Goal: Transaction & Acquisition: Purchase product/service

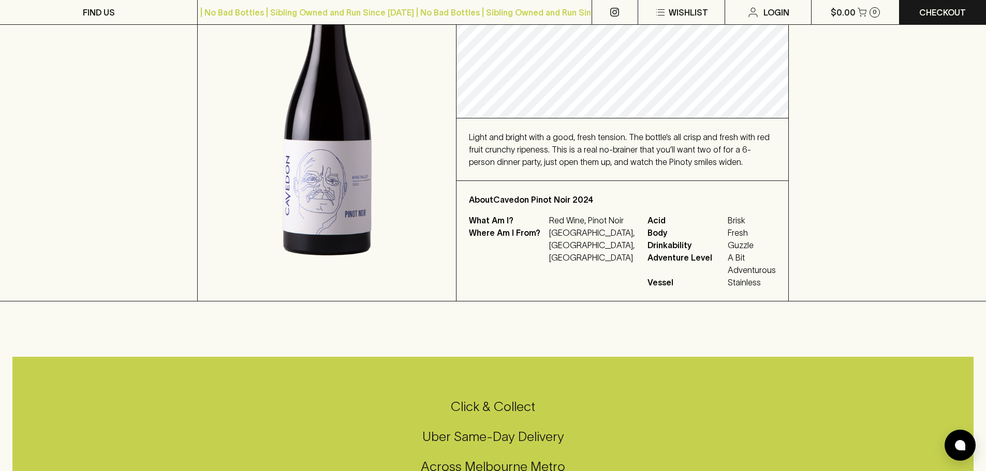
scroll to position [207, 0]
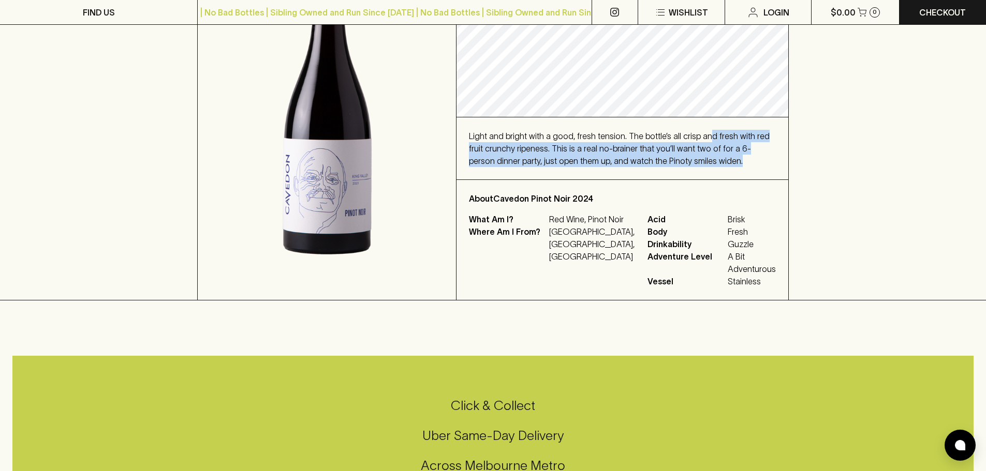
drag, startPoint x: 698, startPoint y: 159, endPoint x: 702, endPoint y: 122, distance: 36.9
click at [702, 122] on div "Light and bright with a good, fresh tension. The bottle’s all crisp and fresh w…" at bounding box center [622, 148] width 332 height 62
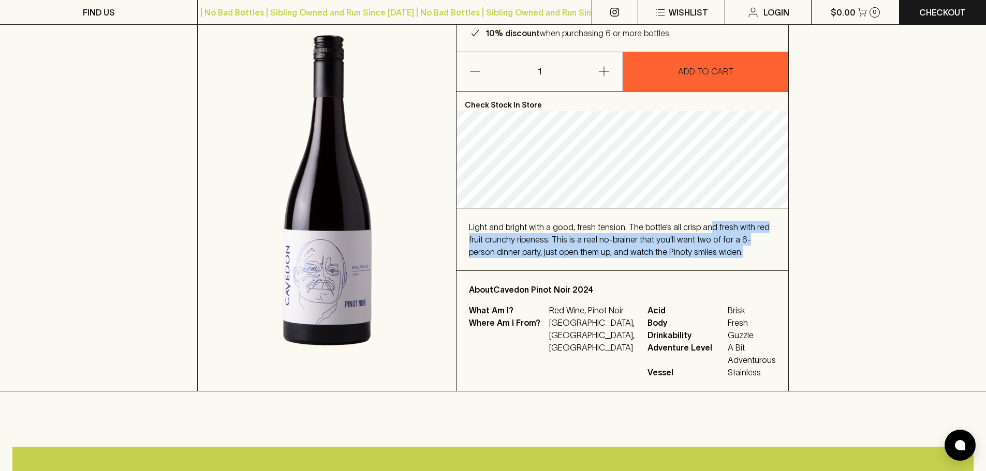
scroll to position [0, 0]
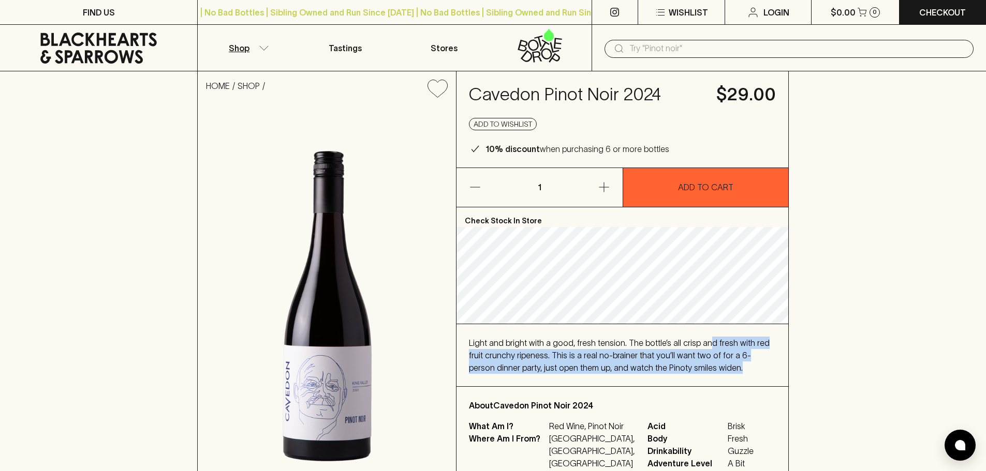
click at [251, 46] on button "Shop" at bounding box center [247, 48] width 98 height 46
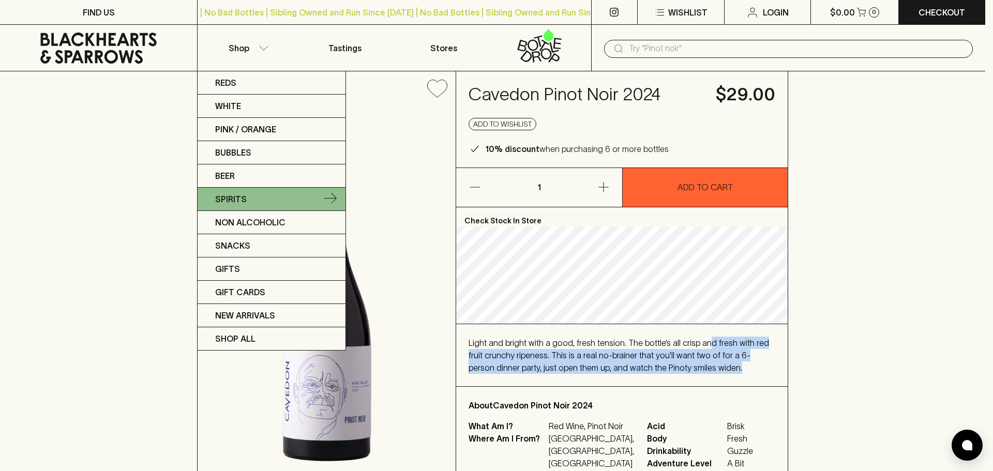
click at [217, 202] on p "Spirits" at bounding box center [231, 199] width 32 height 12
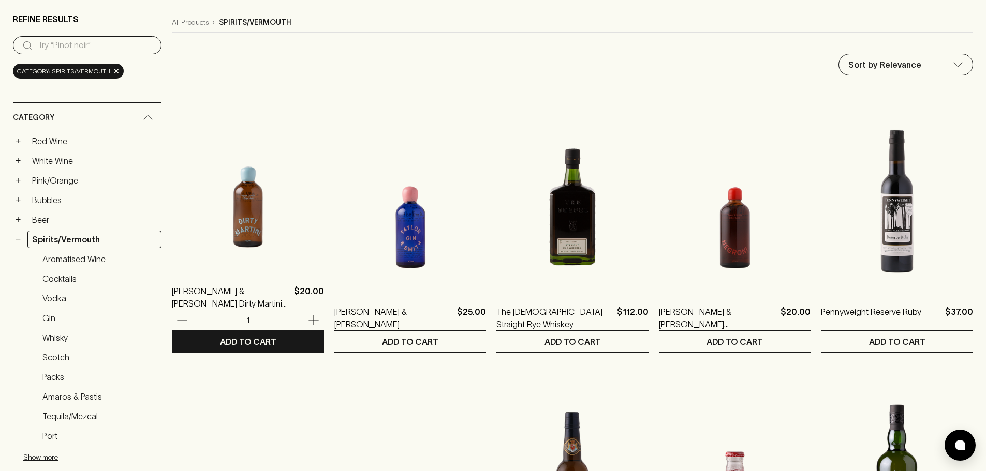
scroll to position [103, 0]
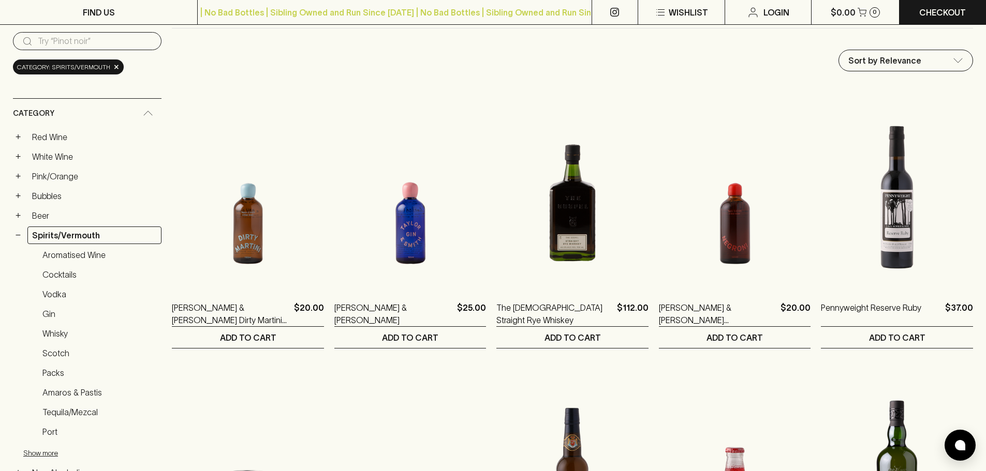
click at [64, 284] on ul "Aromatised Wine Cocktails Vodka Gin Whisky Scotch Packs Amaros & Pastis Tequila…" at bounding box center [87, 355] width 148 height 218
click at [51, 289] on link "Vodka" at bounding box center [100, 295] width 124 height 18
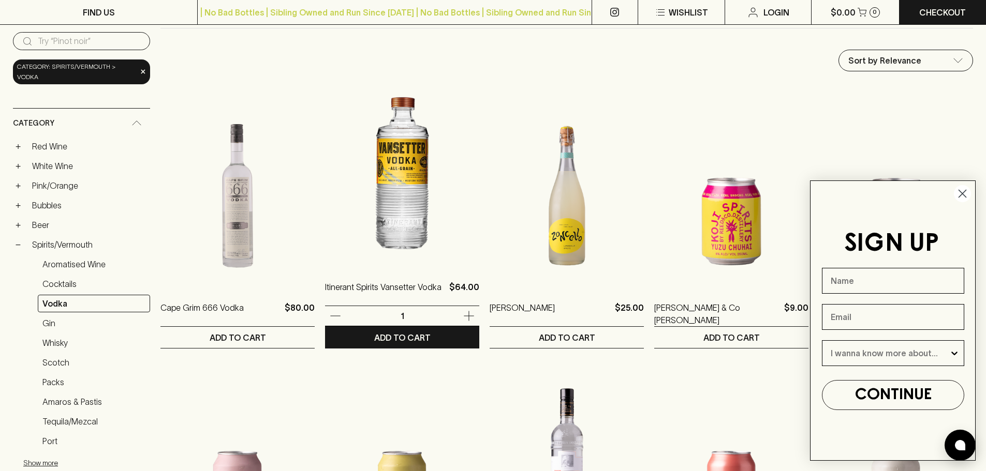
click at [407, 183] on img at bounding box center [402, 174] width 154 height 181
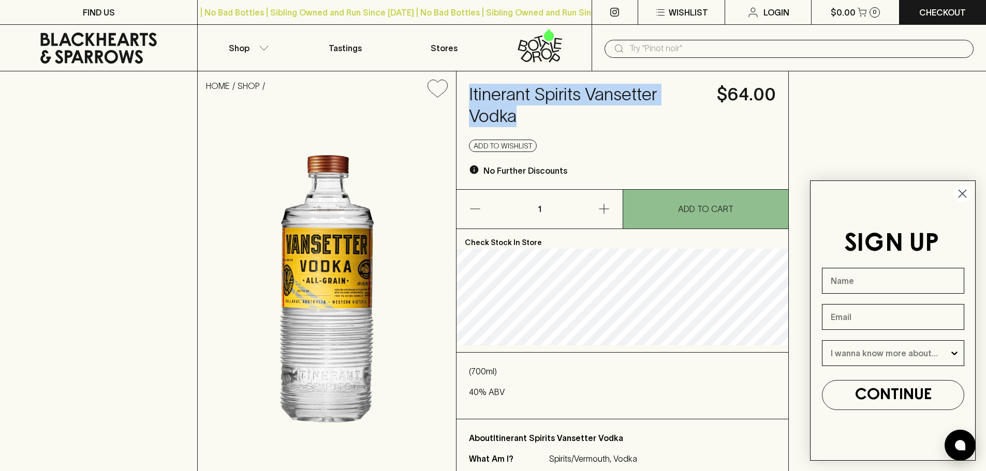
drag, startPoint x: 459, startPoint y: 97, endPoint x: 533, endPoint y: 110, distance: 75.1
click at [533, 110] on div "Itinerant Spirits Vansetter Vodka $64.00 Add to wishlist No Further Discounts" at bounding box center [622, 130] width 332 height 118
click at [256, 44] on button "Shop" at bounding box center [247, 48] width 98 height 46
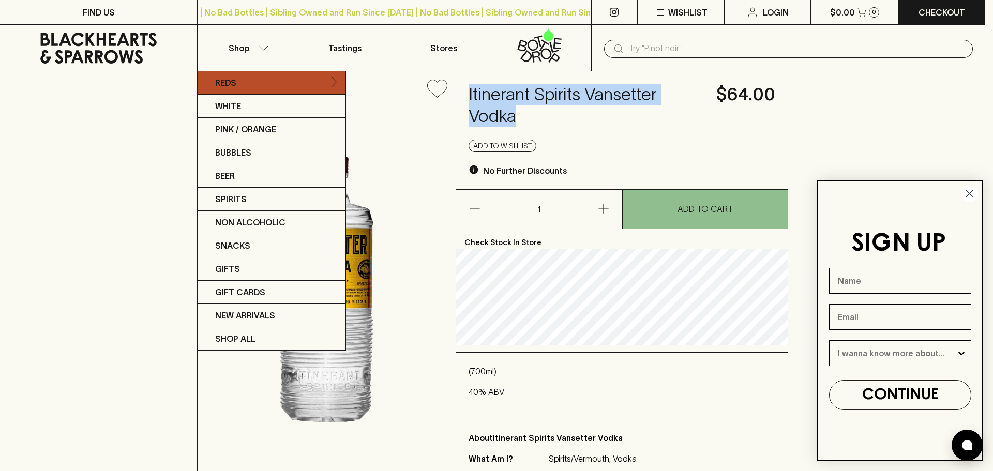
click at [242, 85] on link "Reds" at bounding box center [272, 82] width 148 height 23
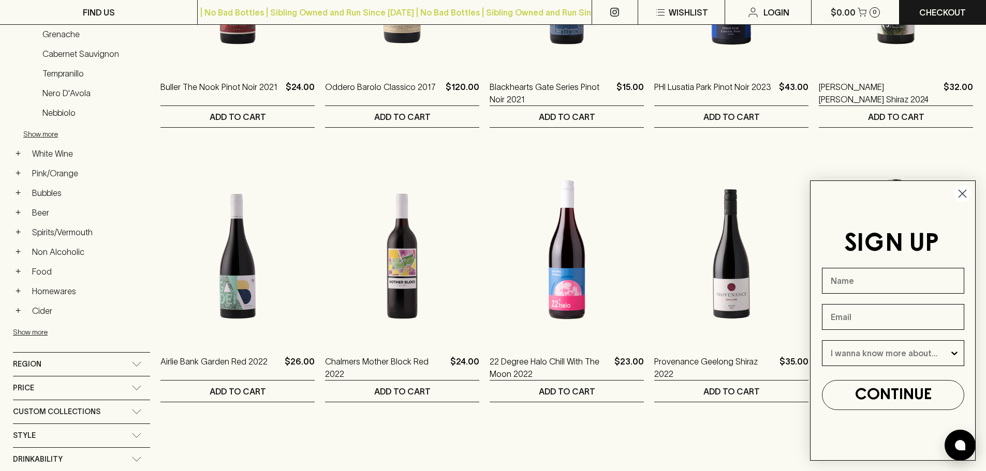
scroll to position [362, 0]
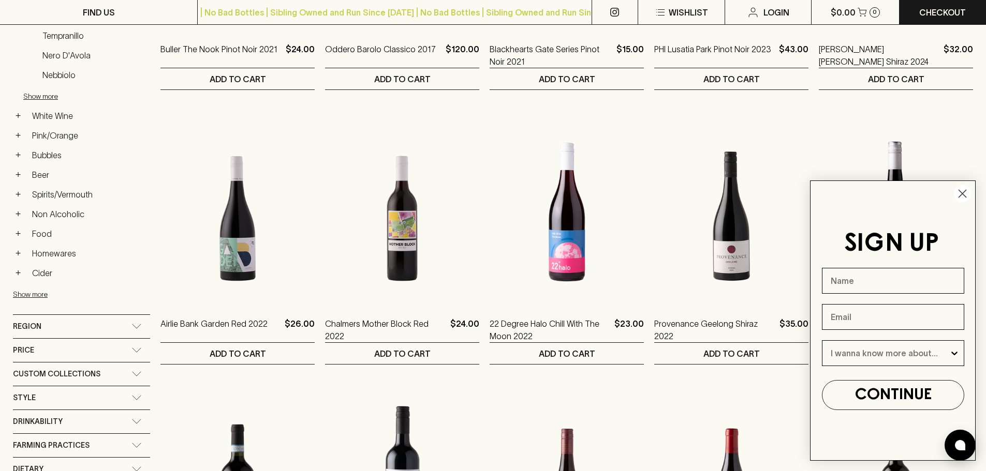
click at [125, 326] on div "Region" at bounding box center [72, 326] width 118 height 13
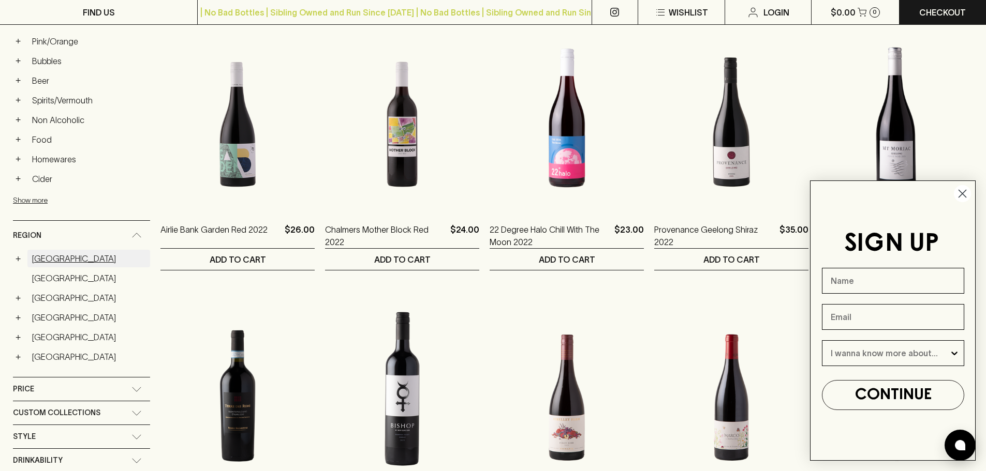
scroll to position [466, 0]
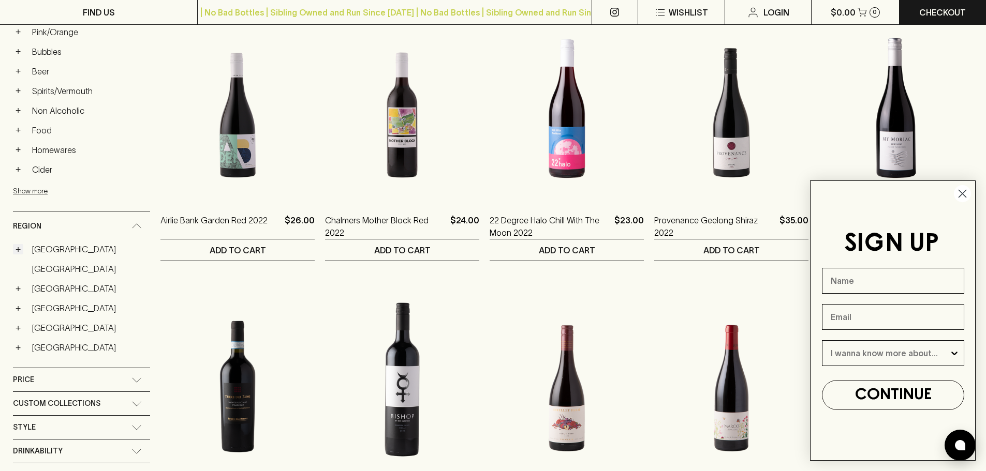
click at [19, 245] on button "+" at bounding box center [18, 249] width 10 height 10
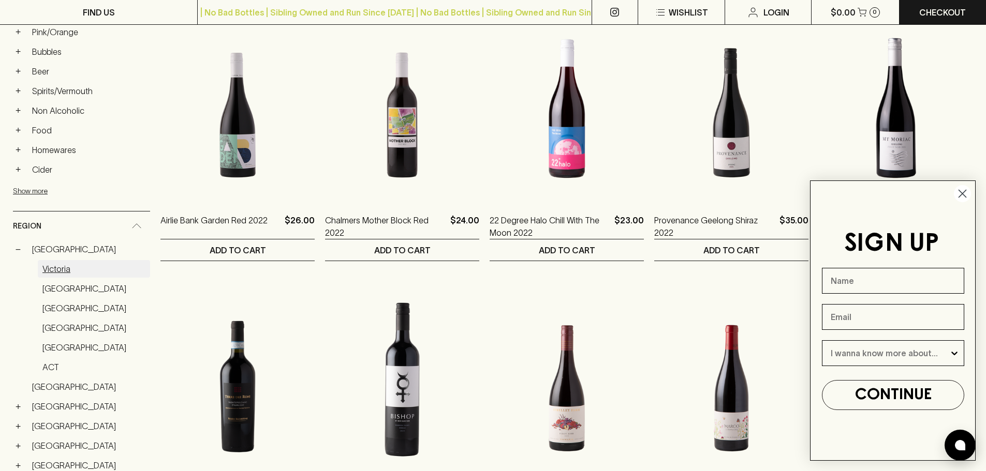
click at [78, 272] on link "Victoria" at bounding box center [94, 269] width 112 height 18
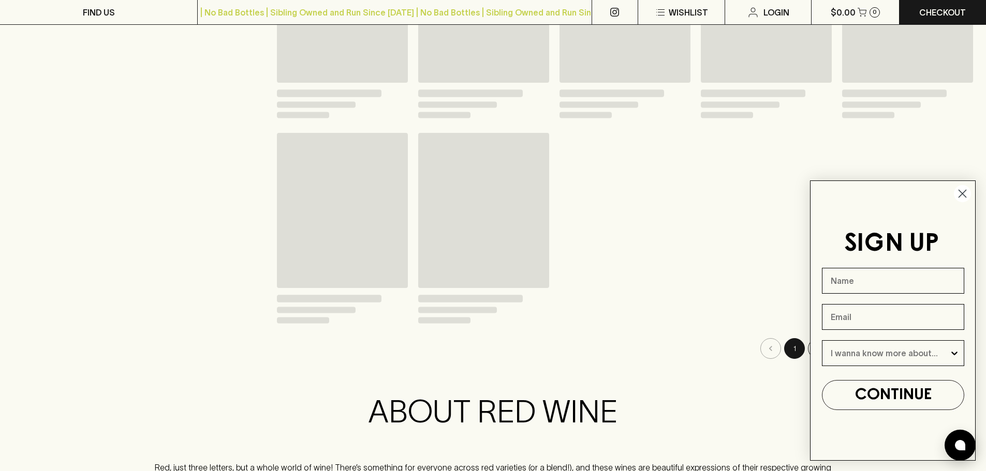
scroll to position [484, 0]
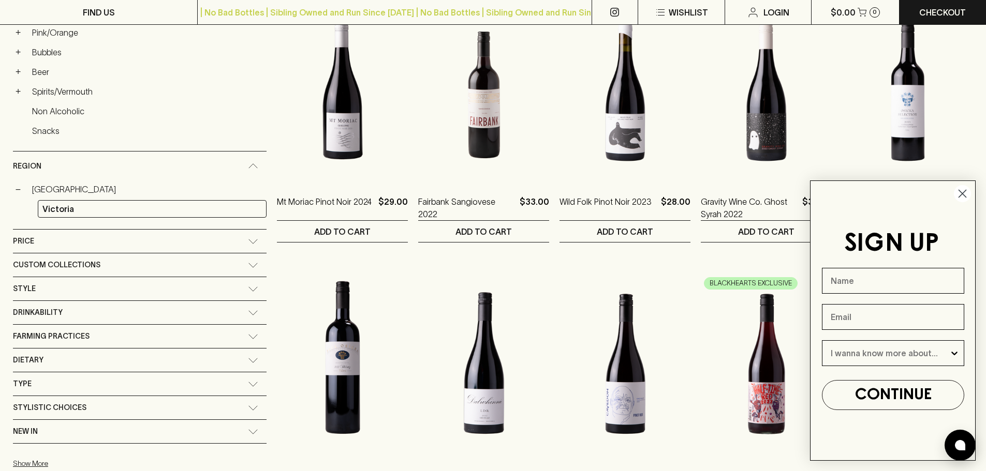
click at [191, 282] on div "Style" at bounding box center [130, 288] width 235 height 13
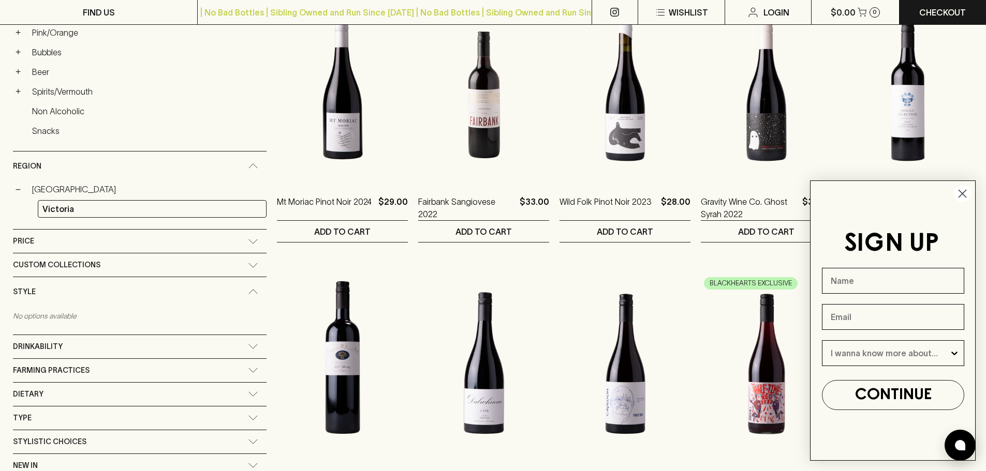
click at [199, 289] on div "Style" at bounding box center [130, 292] width 235 height 13
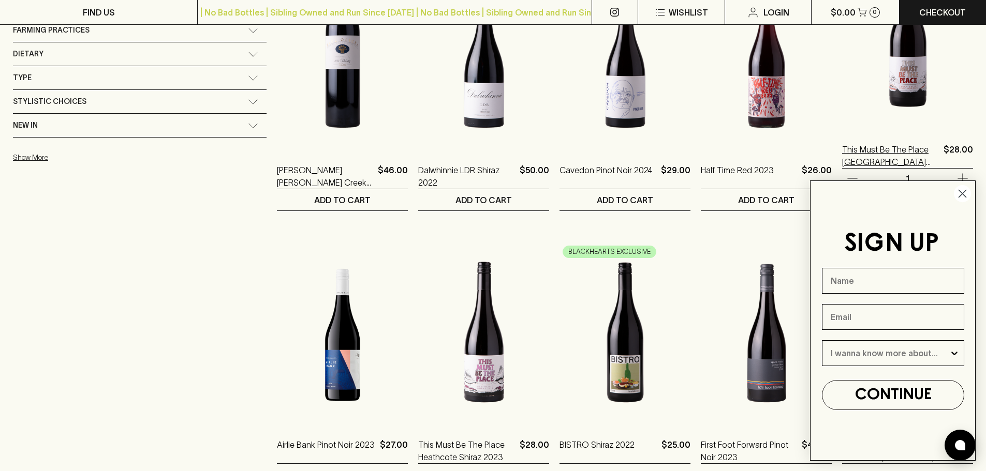
scroll to position [795, 0]
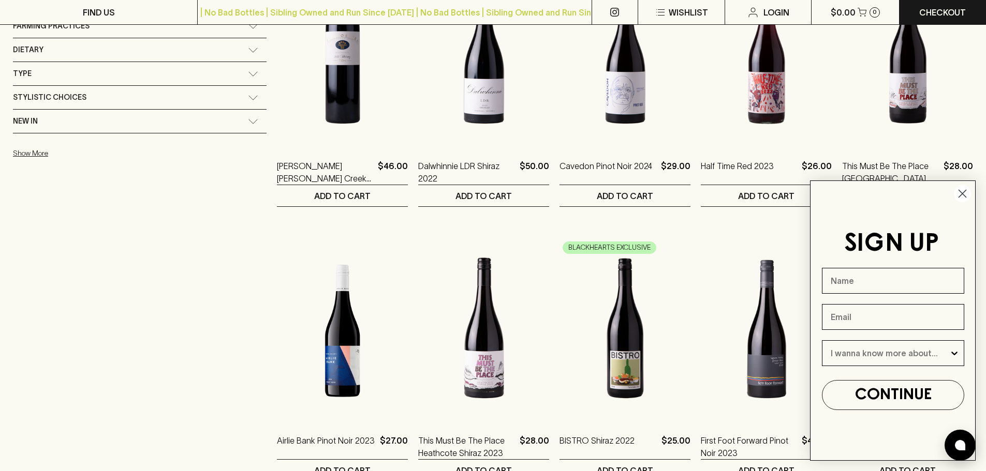
click at [966, 196] on circle "Close dialog" at bounding box center [961, 193] width 17 height 17
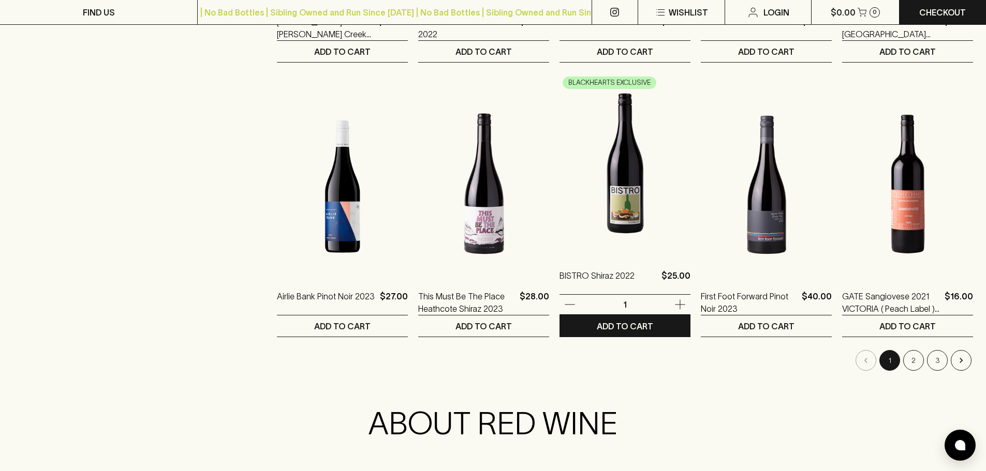
scroll to position [1002, 0]
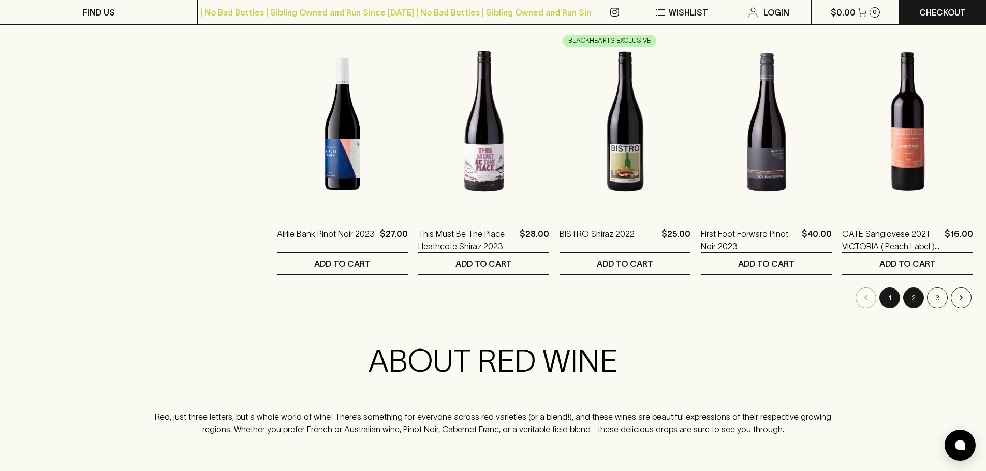
click at [916, 299] on button "2" at bounding box center [913, 298] width 21 height 21
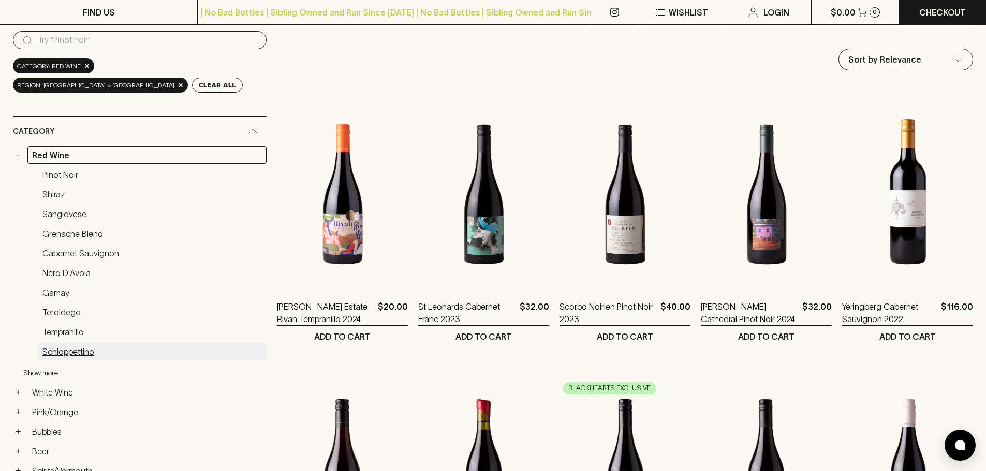
scroll to position [103, 0]
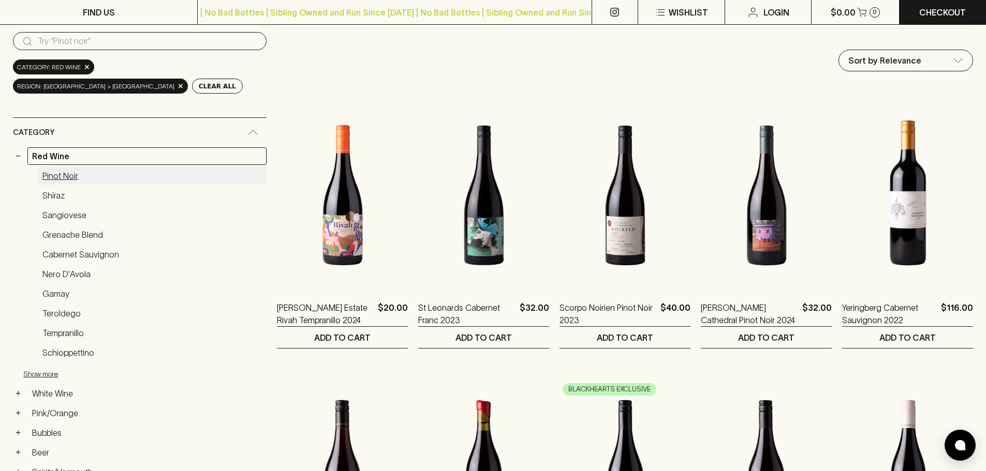
click at [55, 177] on link "Pinot Noir" at bounding box center [152, 176] width 229 height 18
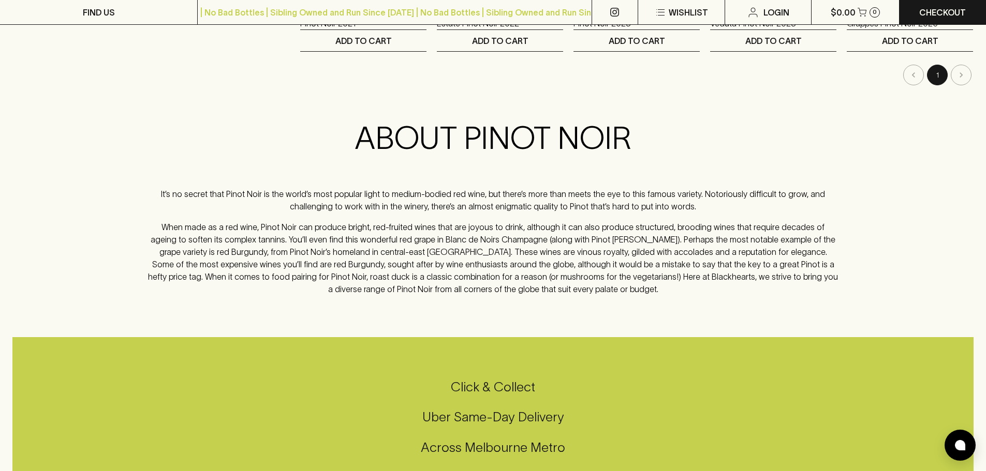
scroll to position [1086, 0]
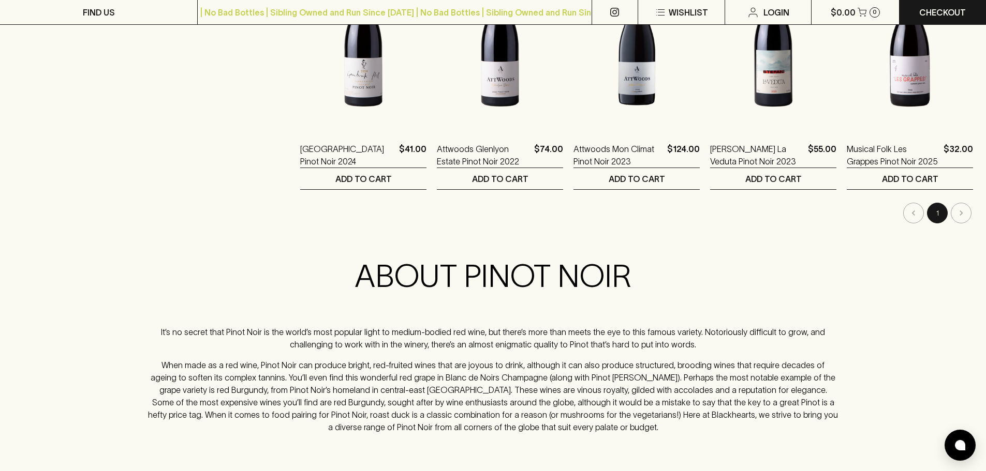
click at [966, 216] on li "pagination navigation" at bounding box center [961, 213] width 24 height 21
click at [965, 214] on li "pagination navigation" at bounding box center [961, 213] width 24 height 21
click at [912, 218] on li "pagination navigation" at bounding box center [913, 213] width 24 height 21
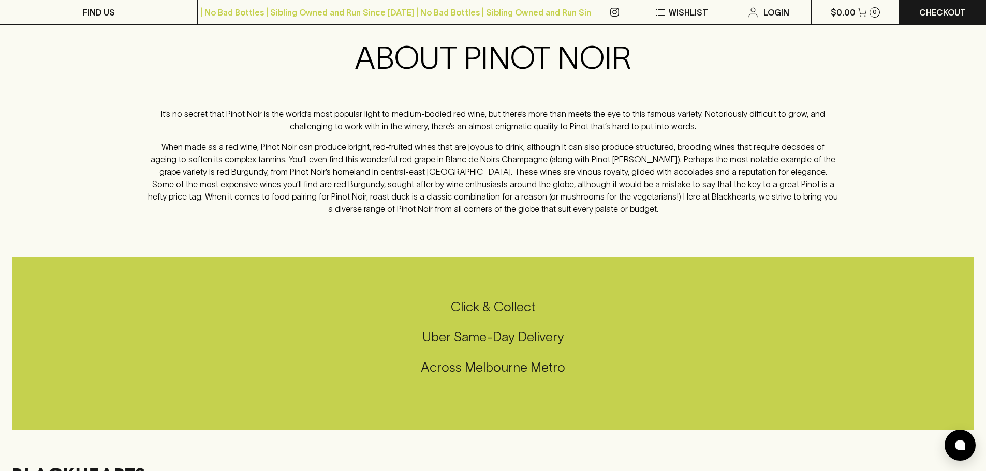
scroll to position [1293, 0]
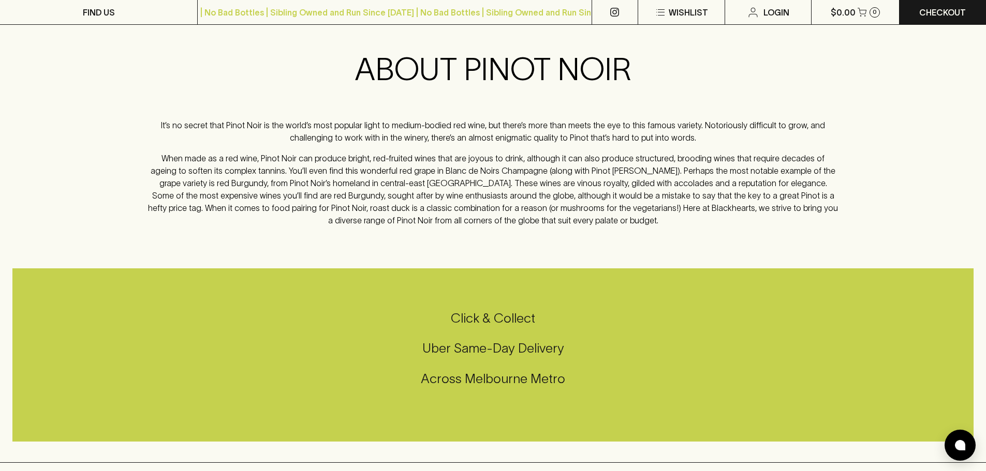
drag, startPoint x: 528, startPoint y: 94, endPoint x: 459, endPoint y: 220, distance: 143.3
click at [459, 220] on p "When made as a red wine, Pinot Noir can produce bright, red-fruited wines that …" at bounding box center [493, 189] width 690 height 74
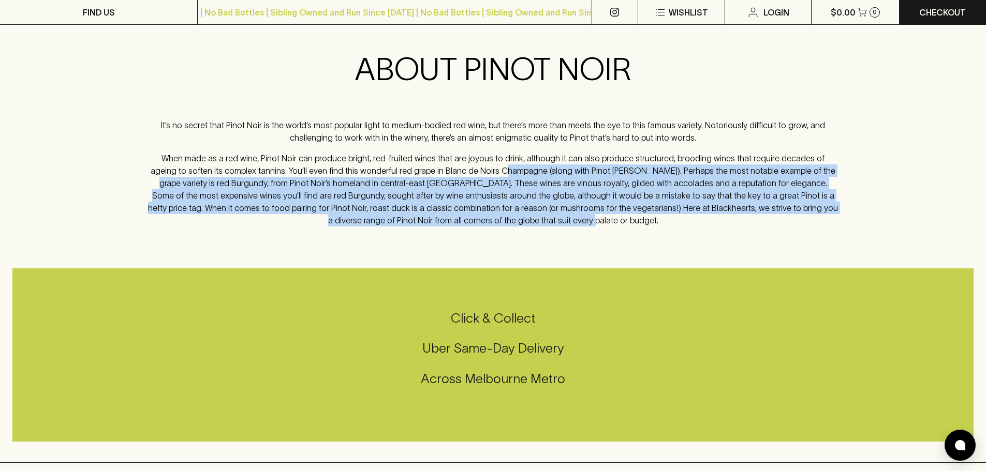
drag, startPoint x: 469, startPoint y: 169, endPoint x: 575, endPoint y: 215, distance: 115.8
click at [575, 215] on p "When made as a red wine, Pinot Noir can produce bright, red-fruited wines that …" at bounding box center [493, 189] width 690 height 74
click at [574, 218] on p "When made as a red wine, Pinot Noir can produce bright, red-fruited wines that …" at bounding box center [493, 189] width 690 height 74
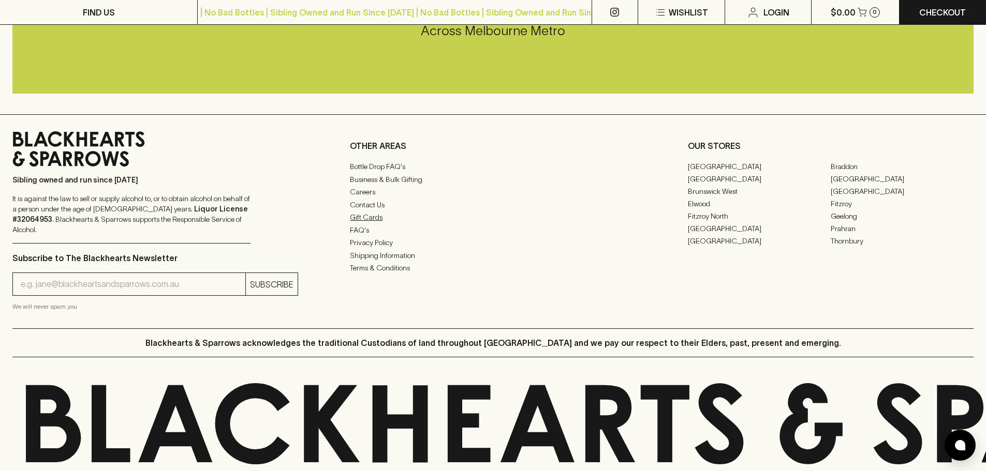
scroll to position [1689, 0]
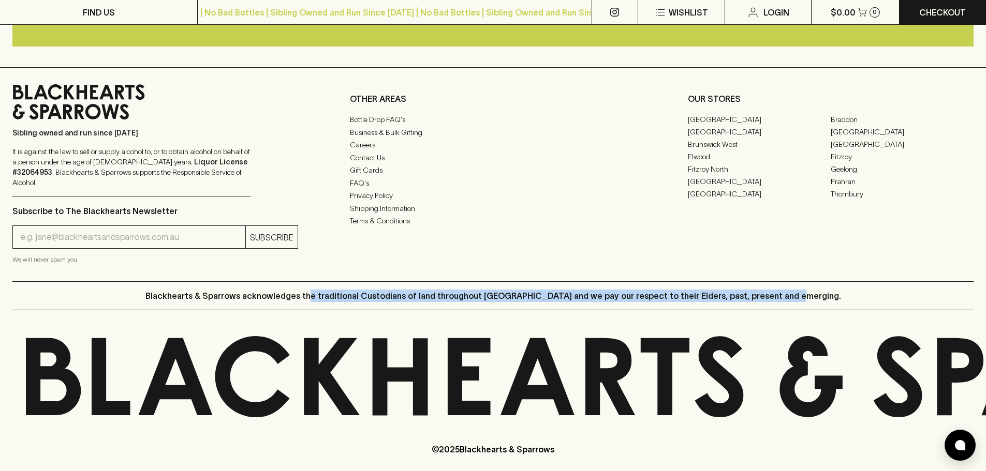
drag, startPoint x: 344, startPoint y: 281, endPoint x: 799, endPoint y: 283, distance: 454.7
click at [799, 290] on p "Blackhearts & Sparrows acknowledges the traditional Custodians of land througho…" at bounding box center [492, 296] width 695 height 12
click at [838, 184] on link "Prahran" at bounding box center [901, 181] width 143 height 12
